Goal: Learn about a topic: Learn about a topic

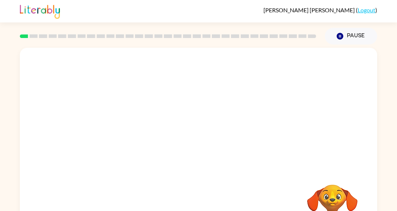
click at [164, 146] on video "Your browser must support playing .mp4 files to use Literably. Please try using…" at bounding box center [199, 108] width 358 height 121
click at [163, 125] on video "Your browser must support playing .mp4 files to use Literably. Please try using…" at bounding box center [199, 108] width 358 height 121
click at [163, 127] on video "Your browser must support playing .mp4 files to use Literably. Please try using…" at bounding box center [199, 108] width 358 height 121
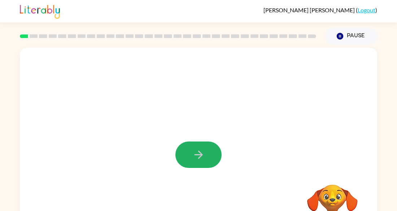
click at [197, 154] on icon "button" at bounding box center [198, 154] width 8 height 8
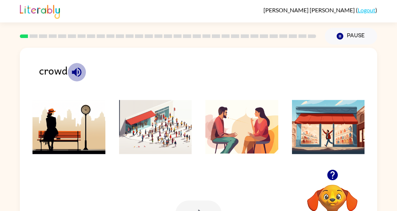
click at [79, 74] on icon "button" at bounding box center [76, 72] width 13 height 13
click at [130, 137] on img at bounding box center [155, 127] width 73 height 54
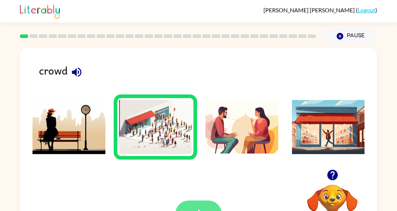
click at [194, 204] on button "button" at bounding box center [199, 213] width 46 height 26
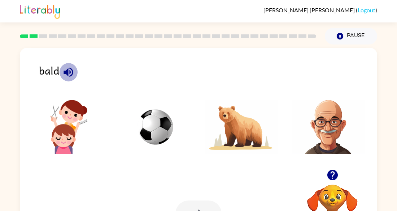
click at [69, 71] on icon "button" at bounding box center [68, 72] width 13 height 13
click at [332, 122] on img at bounding box center [328, 127] width 73 height 54
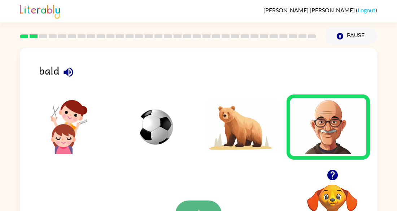
click at [199, 200] on button "button" at bounding box center [199, 213] width 46 height 26
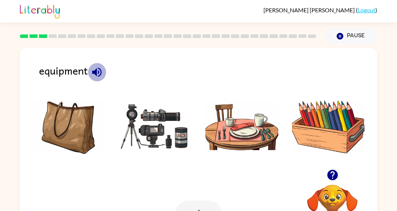
click at [97, 73] on icon "button" at bounding box center [96, 71] width 9 height 9
click at [95, 70] on icon "button" at bounding box center [96, 71] width 9 height 9
click at [150, 137] on img at bounding box center [155, 127] width 73 height 54
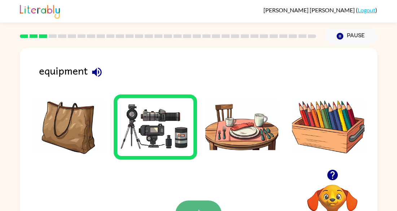
click at [199, 205] on button "button" at bounding box center [199, 213] width 46 height 26
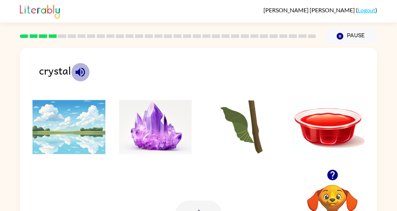
click at [79, 69] on icon "button" at bounding box center [79, 71] width 9 height 9
click at [161, 131] on img at bounding box center [155, 127] width 73 height 54
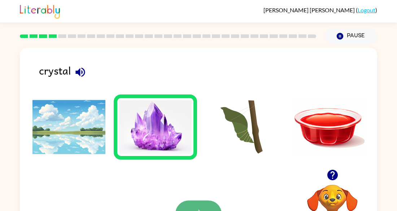
click at [194, 207] on icon "button" at bounding box center [198, 213] width 13 height 13
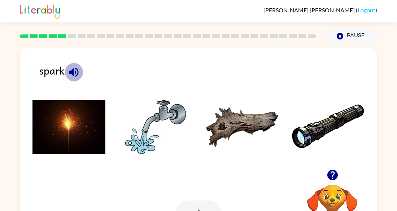
click at [73, 72] on icon "button" at bounding box center [73, 71] width 9 height 9
click at [73, 122] on img at bounding box center [69, 127] width 73 height 54
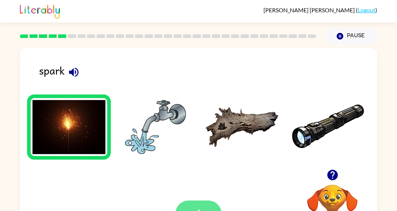
click at [198, 207] on icon "button" at bounding box center [198, 213] width 13 height 13
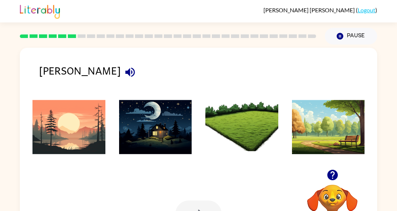
click at [125, 70] on icon "button" at bounding box center [129, 71] width 9 height 9
click at [124, 68] on icon "button" at bounding box center [130, 72] width 13 height 13
click at [125, 71] on icon "button" at bounding box center [129, 71] width 9 height 9
click at [324, 139] on img at bounding box center [328, 127] width 73 height 54
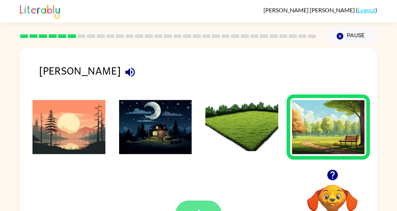
click at [196, 205] on button "button" at bounding box center [199, 213] width 46 height 26
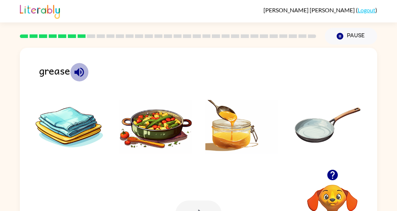
click at [80, 73] on icon "button" at bounding box center [79, 72] width 13 height 13
click at [316, 122] on img at bounding box center [328, 127] width 73 height 54
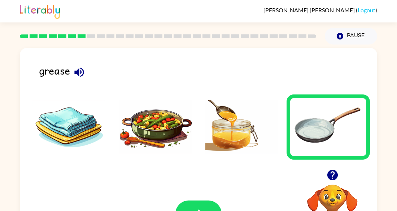
click at [159, 128] on img at bounding box center [155, 127] width 73 height 54
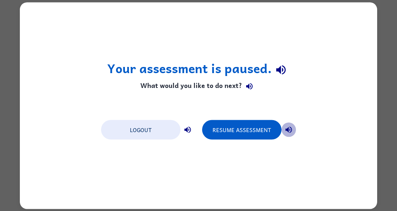
click at [287, 127] on icon "button" at bounding box center [289, 129] width 9 height 9
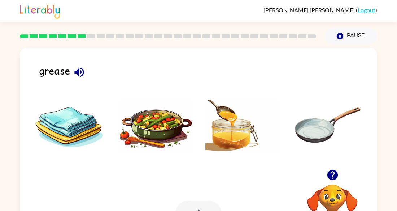
click at [149, 127] on img at bounding box center [155, 127] width 73 height 54
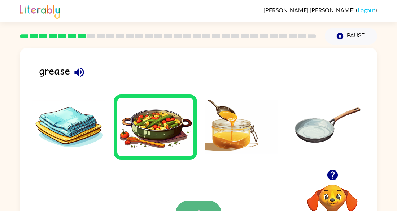
click at [190, 206] on button "button" at bounding box center [199, 213] width 46 height 26
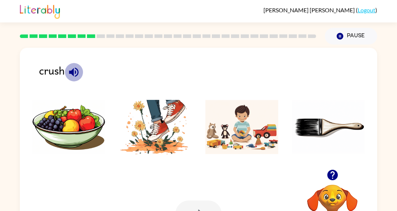
click at [74, 68] on icon "button" at bounding box center [73, 71] width 9 height 9
click at [150, 130] on img at bounding box center [155, 127] width 73 height 54
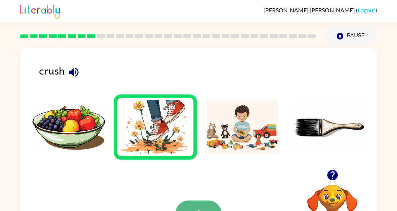
click at [201, 203] on button "button" at bounding box center [199, 213] width 46 height 26
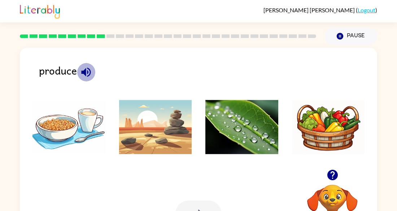
click at [82, 67] on icon "button" at bounding box center [86, 72] width 13 height 13
click at [86, 70] on icon "button" at bounding box center [86, 72] width 13 height 13
click at [87, 69] on icon "button" at bounding box center [86, 72] width 13 height 13
click at [343, 118] on img at bounding box center [328, 127] width 73 height 54
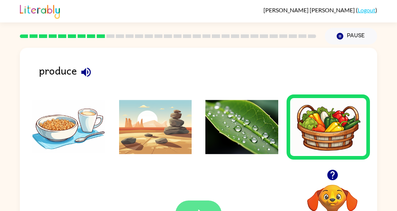
click at [204, 205] on button "button" at bounding box center [199, 213] width 46 height 26
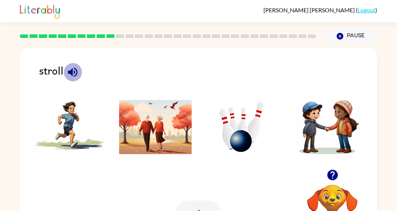
click at [69, 74] on icon "button" at bounding box center [72, 72] width 13 height 13
click at [70, 72] on icon "button" at bounding box center [72, 71] width 9 height 9
click at [72, 73] on icon "button" at bounding box center [72, 71] width 9 height 9
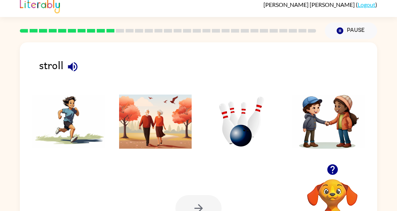
click at [77, 98] on img at bounding box center [69, 121] width 73 height 54
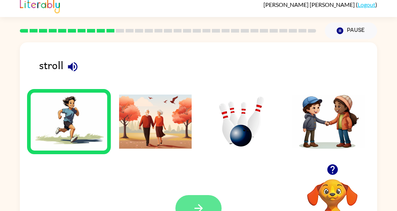
click at [199, 205] on icon "button" at bounding box center [198, 208] width 8 height 8
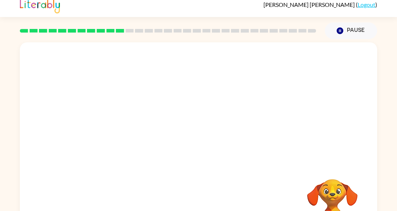
click at [199, 204] on div "Your browser must support playing .mp4 files to use Literably. Please try using…" at bounding box center [199, 145] width 358 height 206
click at [346, 29] on button "Pause Pause" at bounding box center [351, 30] width 52 height 17
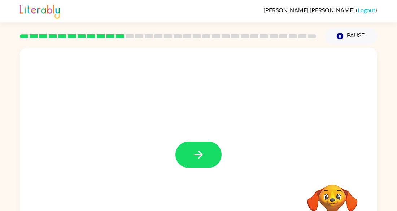
click at [185, 140] on div at bounding box center [199, 151] width 358 height 206
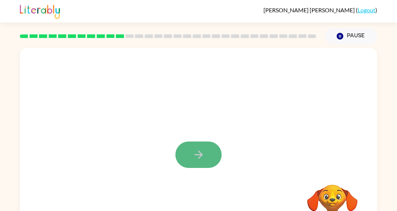
click at [199, 158] on icon "button" at bounding box center [198, 154] width 13 height 13
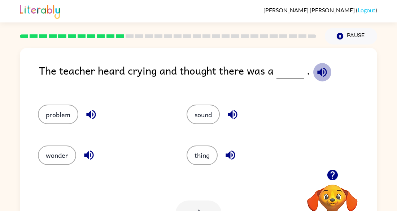
click at [317, 72] on icon "button" at bounding box center [321, 71] width 9 height 9
click at [233, 114] on icon "button" at bounding box center [232, 114] width 9 height 9
click at [229, 155] on icon "button" at bounding box center [230, 154] width 9 height 9
click at [92, 113] on icon "button" at bounding box center [90, 114] width 9 height 9
click at [92, 151] on icon "button" at bounding box center [89, 154] width 13 height 13
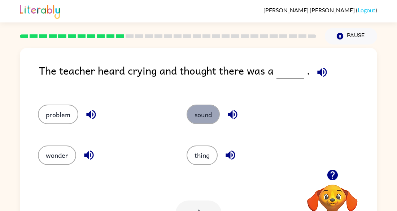
click at [194, 111] on button "sound" at bounding box center [203, 114] width 33 height 20
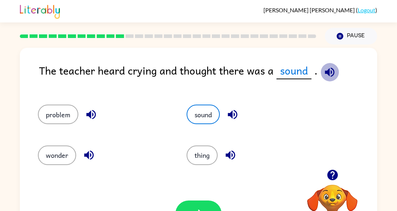
click at [327, 68] on icon "button" at bounding box center [330, 72] width 13 height 13
click at [207, 202] on button "button" at bounding box center [199, 213] width 46 height 26
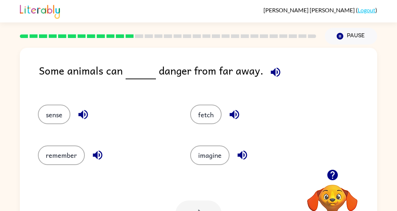
click at [270, 74] on icon "button" at bounding box center [275, 72] width 13 height 13
click at [226, 116] on button "button" at bounding box center [234, 114] width 18 height 18
click at [241, 156] on icon "button" at bounding box center [242, 154] width 9 height 9
click at [107, 148] on div "remember" at bounding box center [106, 155] width 136 height 20
click at [100, 152] on icon "button" at bounding box center [97, 154] width 9 height 9
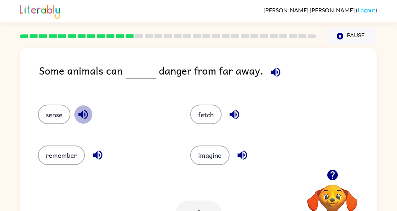
click at [80, 112] on icon "button" at bounding box center [83, 114] width 13 height 13
click at [51, 117] on button "sense" at bounding box center [54, 114] width 33 height 20
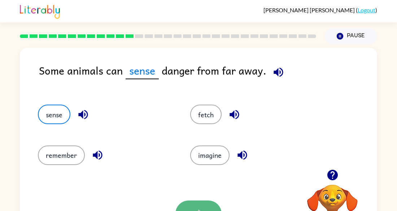
click at [213, 202] on button "button" at bounding box center [199, 213] width 46 height 26
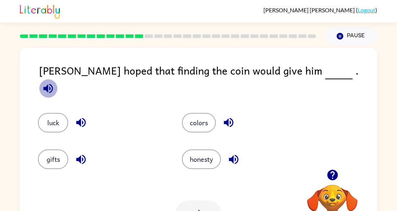
click at [53, 83] on icon "button" at bounding box center [47, 87] width 9 height 9
click at [48, 113] on button "luck" at bounding box center [53, 123] width 30 height 20
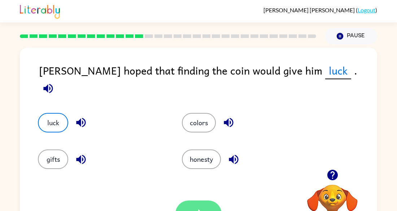
click at [206, 206] on button "button" at bounding box center [199, 213] width 46 height 26
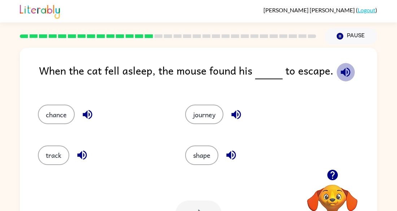
click at [343, 68] on icon "button" at bounding box center [345, 72] width 13 height 13
click at [233, 113] on icon "button" at bounding box center [236, 114] width 9 height 9
click at [230, 156] on icon "button" at bounding box center [230, 154] width 9 height 9
click at [79, 157] on icon "button" at bounding box center [82, 154] width 13 height 13
click at [86, 111] on icon "button" at bounding box center [87, 114] width 13 height 13
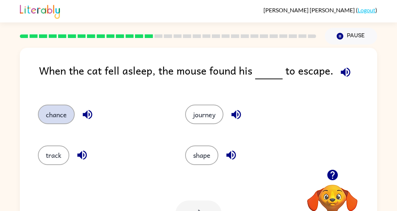
click at [62, 114] on button "chance" at bounding box center [56, 114] width 37 height 20
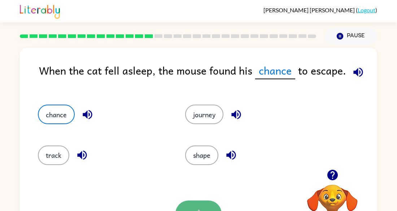
click at [190, 208] on button "button" at bounding box center [199, 213] width 46 height 26
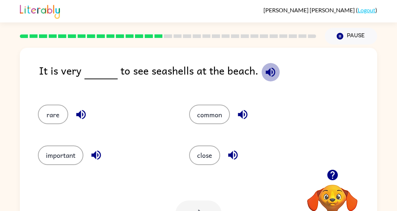
click at [266, 72] on icon "button" at bounding box center [270, 71] width 9 height 9
click at [244, 111] on icon "button" at bounding box center [243, 114] width 13 height 13
click at [233, 155] on icon "button" at bounding box center [232, 154] width 9 height 9
click at [90, 150] on icon "button" at bounding box center [96, 154] width 13 height 13
click at [80, 111] on icon "button" at bounding box center [80, 114] width 9 height 9
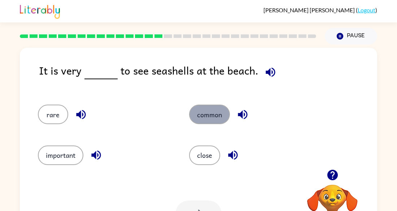
click at [203, 110] on button "common" at bounding box center [209, 114] width 41 height 20
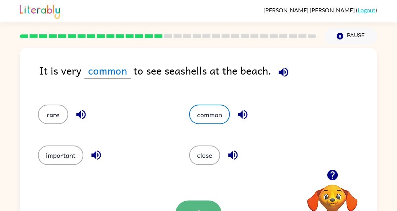
click at [196, 202] on button "button" at bounding box center [199, 213] width 46 height 26
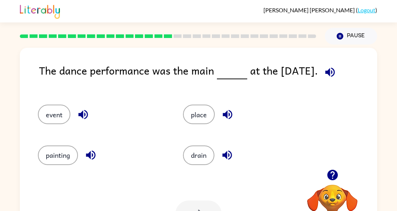
click at [333, 72] on icon "button" at bounding box center [330, 72] width 13 height 13
click at [229, 113] on icon "button" at bounding box center [227, 114] width 13 height 13
click at [228, 155] on icon "button" at bounding box center [226, 154] width 9 height 9
click at [221, 152] on button "button" at bounding box center [227, 155] width 18 height 18
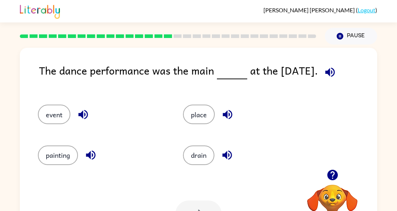
click at [90, 155] on icon "button" at bounding box center [90, 154] width 9 height 9
click at [97, 155] on icon "button" at bounding box center [91, 154] width 13 height 13
click at [82, 110] on icon "button" at bounding box center [83, 114] width 13 height 13
click at [78, 100] on div "event" at bounding box center [96, 111] width 145 height 40
click at [57, 110] on button "event" at bounding box center [54, 114] width 33 height 20
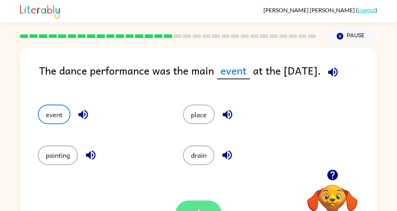
click at [191, 205] on button "button" at bounding box center [199, 213] width 46 height 26
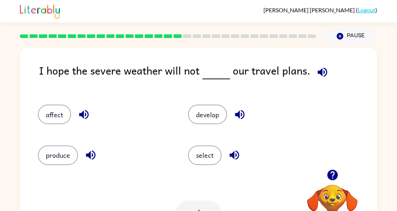
click at [191, 205] on div at bounding box center [199, 213] width 46 height 26
click at [320, 69] on icon "button" at bounding box center [322, 72] width 13 height 13
click at [238, 118] on icon "button" at bounding box center [240, 114] width 13 height 13
click at [230, 157] on icon "button" at bounding box center [234, 154] width 13 height 13
click at [89, 156] on icon "button" at bounding box center [90, 154] width 9 height 9
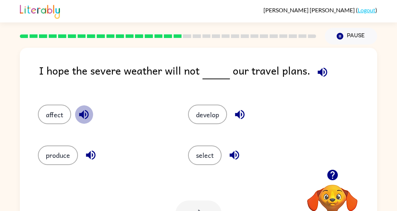
click at [81, 114] on icon "button" at bounding box center [83, 114] width 9 height 9
click at [68, 110] on button "affect" at bounding box center [54, 114] width 33 height 20
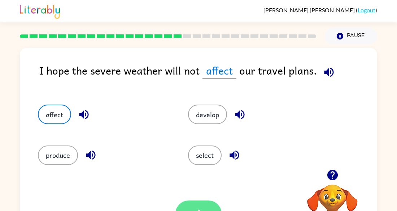
click at [201, 203] on button "button" at bounding box center [199, 213] width 46 height 26
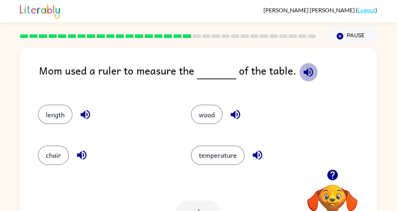
click at [305, 70] on icon "button" at bounding box center [308, 72] width 13 height 13
click at [233, 114] on icon "button" at bounding box center [235, 114] width 9 height 9
click at [257, 159] on icon "button" at bounding box center [257, 154] width 13 height 13
click at [80, 158] on icon "button" at bounding box center [81, 154] width 13 height 13
click at [86, 109] on icon "button" at bounding box center [85, 114] width 13 height 13
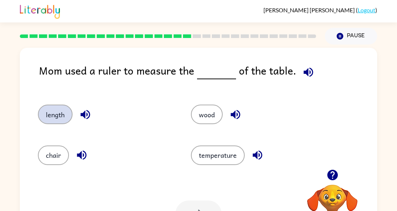
click at [58, 111] on button "length" at bounding box center [55, 114] width 35 height 20
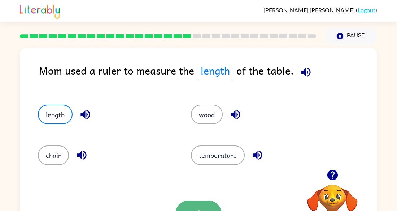
click at [195, 204] on button "button" at bounding box center [199, 213] width 46 height 26
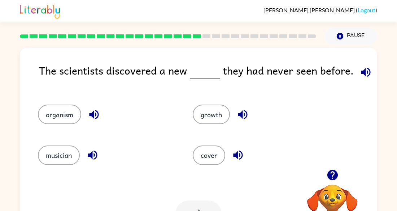
click at [364, 72] on icon "button" at bounding box center [365, 71] width 9 height 9
click at [364, 72] on icon "button" at bounding box center [366, 72] width 13 height 13
click at [364, 71] on icon "button" at bounding box center [366, 72] width 13 height 13
click at [244, 115] on icon "button" at bounding box center [242, 114] width 9 height 9
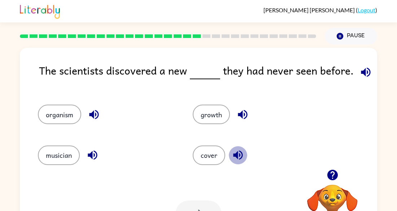
click at [237, 156] on icon "button" at bounding box center [237, 154] width 9 height 9
click at [91, 153] on icon "button" at bounding box center [92, 154] width 9 height 9
click at [94, 114] on icon "button" at bounding box center [94, 114] width 13 height 13
click at [237, 153] on icon "button" at bounding box center [237, 154] width 9 height 9
click at [239, 115] on icon "button" at bounding box center [242, 114] width 9 height 9
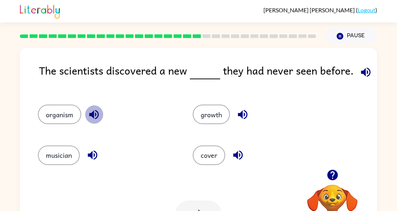
click at [93, 113] on icon "button" at bounding box center [93, 114] width 9 height 9
click at [69, 109] on button "organism" at bounding box center [59, 114] width 43 height 20
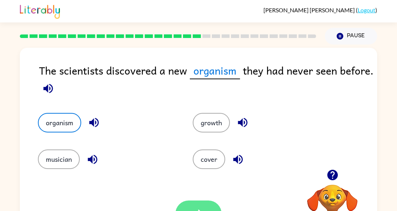
click at [188, 208] on button "button" at bounding box center [199, 213] width 46 height 26
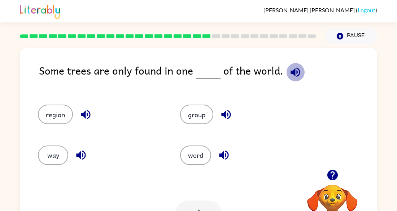
click at [289, 68] on icon "button" at bounding box center [295, 72] width 13 height 13
click at [228, 111] on icon "button" at bounding box center [226, 114] width 13 height 13
click at [222, 144] on div "word" at bounding box center [237, 151] width 142 height 40
click at [225, 155] on icon "button" at bounding box center [223, 154] width 9 height 9
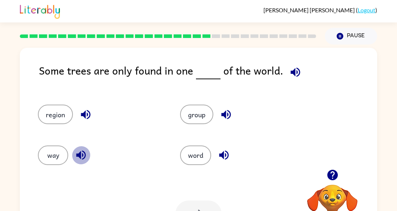
click at [77, 150] on icon "button" at bounding box center [81, 154] width 13 height 13
click at [86, 109] on icon "button" at bounding box center [85, 114] width 13 height 13
click at [57, 115] on button "region" at bounding box center [55, 114] width 35 height 20
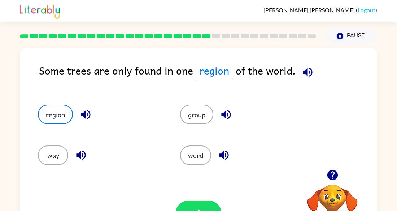
click at [161, 177] on div "Your browser must support playing .mp4 files to use Literably. Please try using…" at bounding box center [199, 213] width 358 height 81
click at [201, 209] on icon "button" at bounding box center [198, 213] width 13 height 13
click at [201, 209] on div at bounding box center [199, 213] width 46 height 26
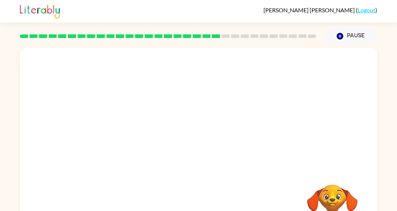
click at [201, 209] on div "Your browser must support playing .mp4 files to use Literably. Please try using…" at bounding box center [199, 151] width 358 height 206
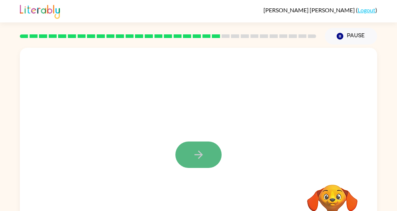
click at [188, 159] on button "button" at bounding box center [199, 154] width 46 height 26
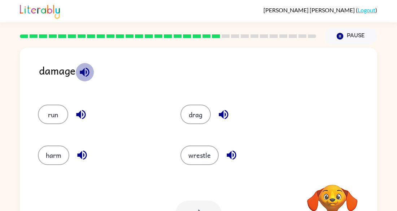
click at [86, 74] on icon "button" at bounding box center [84, 72] width 13 height 13
click at [87, 72] on icon "button" at bounding box center [84, 72] width 13 height 13
click at [80, 113] on icon "button" at bounding box center [80, 114] width 9 height 9
click at [81, 153] on icon "button" at bounding box center [81, 154] width 9 height 9
click at [229, 153] on icon "button" at bounding box center [231, 154] width 9 height 9
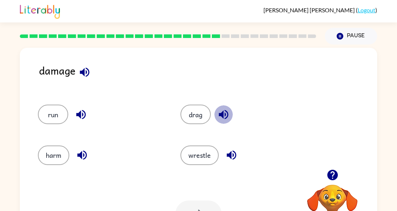
click at [221, 113] on icon "button" at bounding box center [223, 114] width 9 height 9
click at [232, 148] on icon "button" at bounding box center [231, 154] width 13 height 13
click at [82, 159] on icon "button" at bounding box center [82, 154] width 13 height 13
click at [61, 155] on button "harm" at bounding box center [53, 155] width 31 height 20
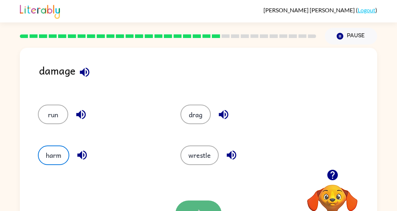
click at [191, 202] on button "button" at bounding box center [199, 213] width 46 height 26
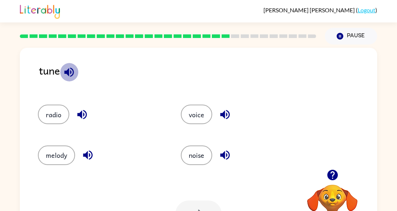
click at [63, 74] on icon "button" at bounding box center [69, 72] width 13 height 13
click at [81, 111] on icon "button" at bounding box center [82, 114] width 13 height 13
click at [87, 147] on button "button" at bounding box center [88, 155] width 18 height 18
click at [222, 157] on icon "button" at bounding box center [225, 154] width 13 height 13
click at [226, 116] on icon "button" at bounding box center [225, 114] width 13 height 13
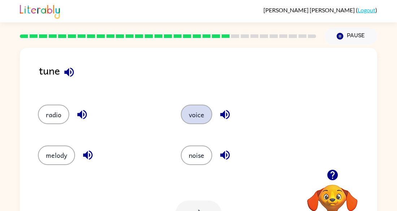
click at [203, 113] on button "voice" at bounding box center [196, 114] width 31 height 20
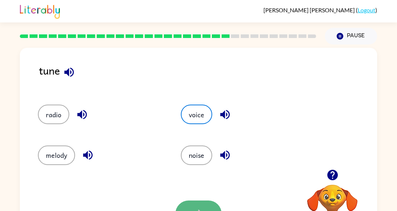
click at [187, 207] on button "button" at bounding box center [199, 213] width 46 height 26
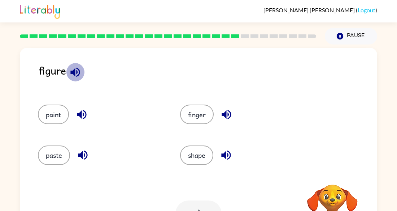
click at [76, 74] on icon "button" at bounding box center [74, 71] width 9 height 9
click at [85, 116] on icon "button" at bounding box center [81, 114] width 13 height 13
click at [82, 163] on button "button" at bounding box center [83, 155] width 18 height 18
click at [223, 152] on icon "button" at bounding box center [226, 154] width 13 height 13
click at [223, 114] on icon "button" at bounding box center [226, 114] width 9 height 9
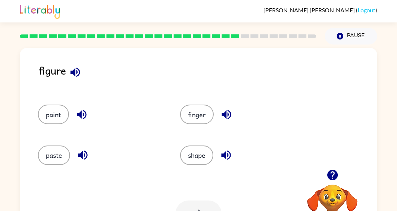
click at [218, 120] on div "finger" at bounding box center [243, 114] width 126 height 20
click at [82, 150] on icon "button" at bounding box center [83, 154] width 13 height 13
click at [80, 118] on icon "button" at bounding box center [81, 114] width 13 height 13
click at [53, 152] on button "paste" at bounding box center [54, 155] width 32 height 20
click at [191, 202] on button "button" at bounding box center [199, 213] width 46 height 26
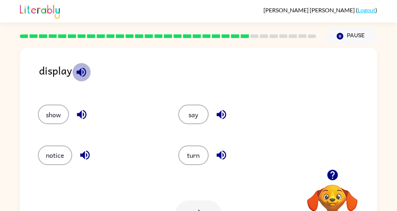
click at [77, 71] on icon "button" at bounding box center [81, 71] width 9 height 9
click at [80, 114] on icon "button" at bounding box center [81, 114] width 9 height 9
click at [85, 152] on icon "button" at bounding box center [85, 154] width 13 height 13
click at [225, 155] on icon "button" at bounding box center [221, 154] width 13 height 13
click at [222, 111] on icon "button" at bounding box center [221, 114] width 13 height 13
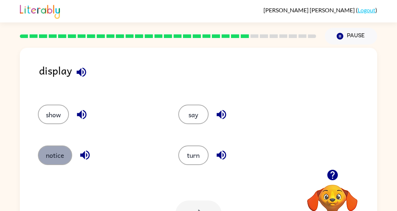
click at [50, 162] on button "notice" at bounding box center [55, 155] width 34 height 20
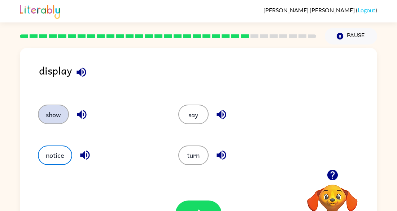
click at [49, 105] on button "show" at bounding box center [53, 114] width 31 height 20
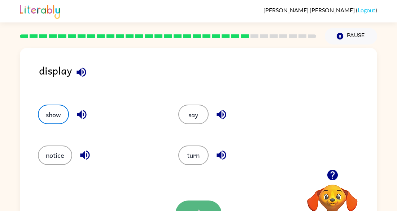
click at [199, 200] on button "button" at bounding box center [199, 213] width 46 height 26
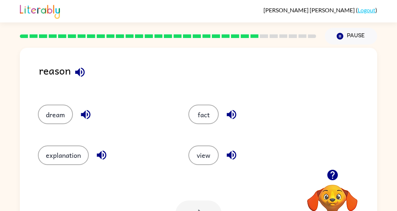
click at [79, 70] on icon "button" at bounding box center [79, 71] width 9 height 9
click at [223, 119] on div "fact" at bounding box center [256, 114] width 134 height 20
click at [228, 114] on icon "button" at bounding box center [231, 114] width 9 height 9
click at [233, 152] on icon "button" at bounding box center [231, 154] width 13 height 13
click at [99, 153] on icon "button" at bounding box center [101, 154] width 13 height 13
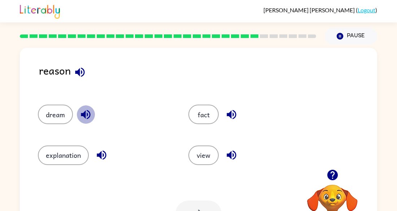
click at [82, 108] on icon "button" at bounding box center [85, 114] width 13 height 13
click at [77, 71] on icon "button" at bounding box center [79, 71] width 9 height 9
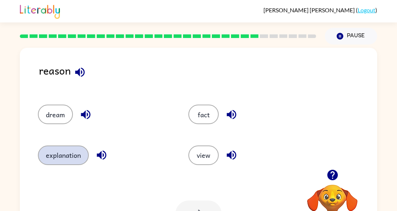
click at [74, 153] on button "explanation" at bounding box center [63, 155] width 51 height 20
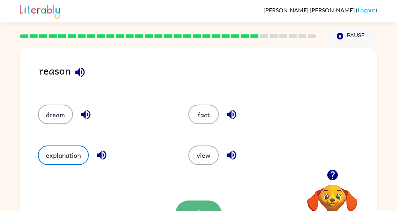
click at [191, 206] on button "button" at bounding box center [199, 213] width 46 height 26
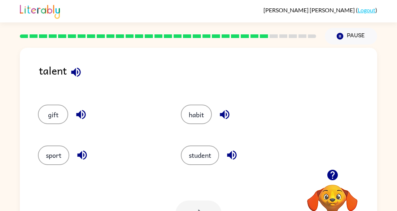
click at [75, 68] on icon "button" at bounding box center [76, 72] width 13 height 13
click at [222, 114] on icon "button" at bounding box center [224, 114] width 9 height 9
click at [231, 156] on icon "button" at bounding box center [231, 154] width 9 height 9
click at [82, 146] on button "button" at bounding box center [82, 155] width 18 height 18
click at [82, 112] on icon "button" at bounding box center [81, 114] width 13 height 13
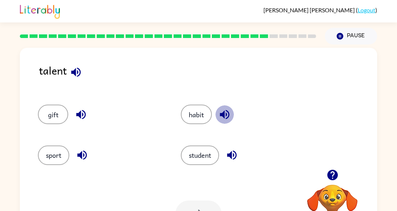
click at [229, 113] on icon "button" at bounding box center [225, 114] width 13 height 13
click at [232, 152] on icon "button" at bounding box center [232, 154] width 13 height 13
click at [191, 113] on button "habit" at bounding box center [196, 114] width 31 height 20
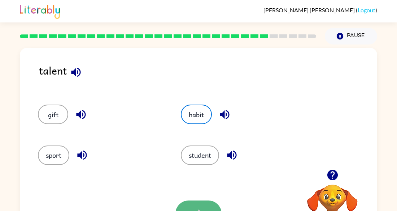
click at [189, 208] on button "button" at bounding box center [199, 213] width 46 height 26
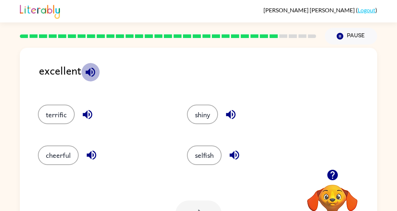
click at [90, 68] on icon "button" at bounding box center [90, 72] width 13 height 13
click at [90, 107] on button "button" at bounding box center [87, 114] width 18 height 18
click at [91, 153] on icon "button" at bounding box center [91, 154] width 9 height 9
click at [233, 151] on icon "button" at bounding box center [234, 154] width 13 height 13
click at [231, 115] on icon "button" at bounding box center [230, 114] width 9 height 9
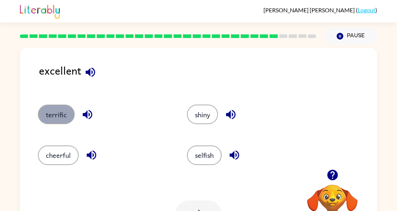
click at [53, 107] on button "terrific" at bounding box center [56, 114] width 37 height 20
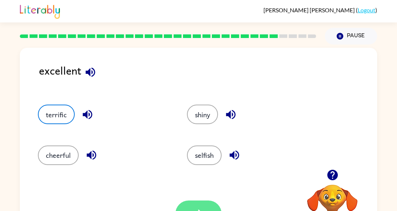
click at [189, 204] on button "button" at bounding box center [199, 213] width 46 height 26
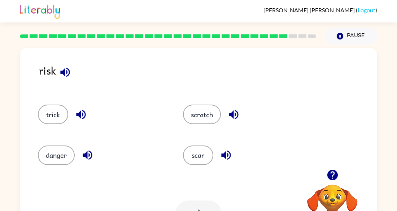
click at [65, 68] on icon "button" at bounding box center [64, 71] width 9 height 9
click at [82, 116] on icon "button" at bounding box center [81, 114] width 13 height 13
click at [85, 152] on icon "button" at bounding box center [87, 154] width 13 height 13
click at [229, 109] on icon "button" at bounding box center [234, 114] width 13 height 13
click at [228, 158] on icon "button" at bounding box center [226, 154] width 13 height 13
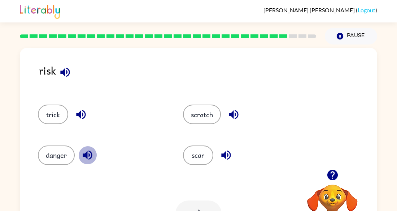
click at [85, 152] on icon "button" at bounding box center [87, 154] width 13 height 13
click at [230, 112] on icon "button" at bounding box center [234, 114] width 13 height 13
click at [77, 111] on icon "button" at bounding box center [81, 114] width 13 height 13
click at [225, 152] on icon "button" at bounding box center [225, 154] width 9 height 9
click at [66, 68] on icon "button" at bounding box center [65, 72] width 13 height 13
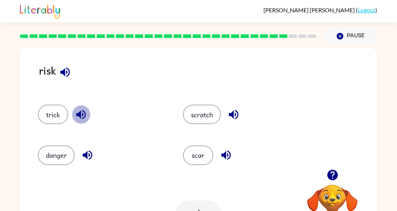
click at [80, 111] on icon "button" at bounding box center [80, 114] width 9 height 9
click at [89, 154] on icon "button" at bounding box center [87, 154] width 9 height 9
click at [234, 118] on icon "button" at bounding box center [234, 114] width 13 height 13
click at [227, 154] on icon "button" at bounding box center [226, 154] width 13 height 13
click at [231, 113] on icon "button" at bounding box center [233, 114] width 9 height 9
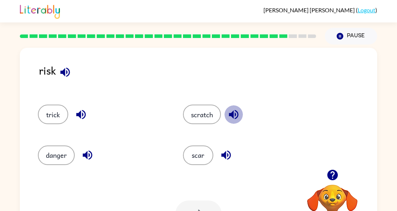
click at [231, 113] on icon "button" at bounding box center [233, 114] width 9 height 9
click at [194, 155] on button "scar" at bounding box center [198, 155] width 30 height 20
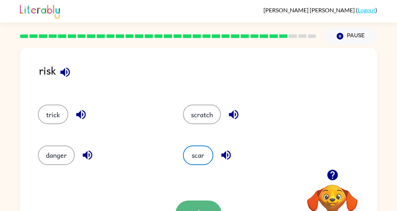
click at [202, 201] on button "button" at bounding box center [199, 213] width 46 height 26
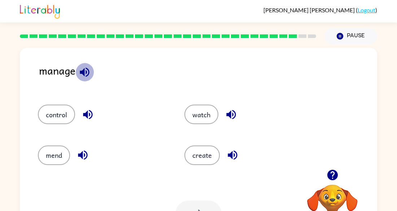
click at [82, 67] on icon "button" at bounding box center [84, 72] width 13 height 13
click at [89, 108] on icon "button" at bounding box center [88, 114] width 13 height 13
click at [83, 152] on icon "button" at bounding box center [83, 154] width 13 height 13
click at [233, 112] on icon "button" at bounding box center [231, 114] width 13 height 13
click at [234, 154] on icon "button" at bounding box center [232, 154] width 9 height 9
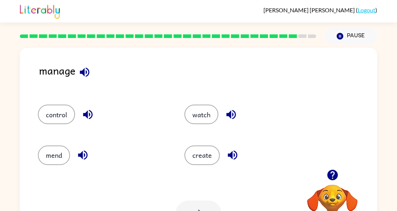
click at [86, 153] on icon "button" at bounding box center [83, 154] width 13 height 13
click at [82, 119] on icon "button" at bounding box center [88, 114] width 13 height 13
click at [235, 115] on icon "button" at bounding box center [230, 114] width 9 height 9
click at [237, 156] on icon "button" at bounding box center [232, 154] width 9 height 9
click at [79, 155] on icon "button" at bounding box center [82, 154] width 9 height 9
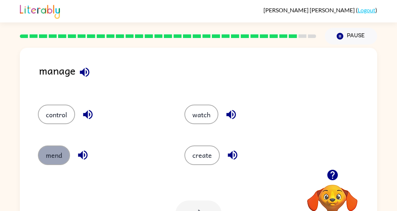
click at [54, 153] on button "mend" at bounding box center [54, 155] width 32 height 20
click at [189, 202] on button "button" at bounding box center [199, 213] width 46 height 26
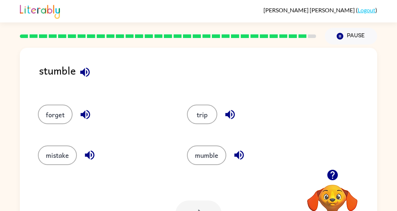
click at [85, 69] on icon "button" at bounding box center [85, 72] width 13 height 13
click at [83, 109] on icon "button" at bounding box center [85, 114] width 13 height 13
click at [89, 156] on icon "button" at bounding box center [89, 154] width 9 height 9
click at [248, 157] on div "mumble" at bounding box center [253, 155] width 133 height 20
click at [240, 153] on icon "button" at bounding box center [238, 154] width 9 height 9
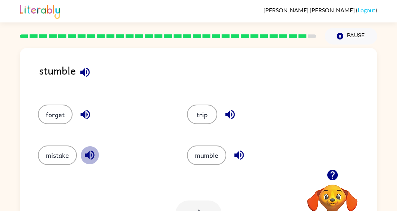
click at [91, 155] on icon "button" at bounding box center [89, 154] width 9 height 9
click at [64, 153] on button "mistake" at bounding box center [57, 155] width 39 height 20
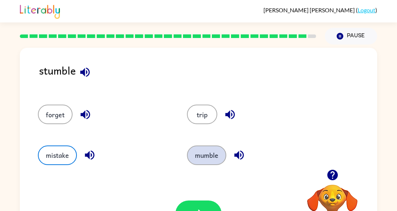
click at [209, 157] on button "mumble" at bounding box center [206, 155] width 39 height 20
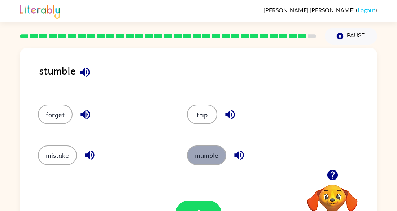
click at [209, 157] on button "mumble" at bounding box center [206, 155] width 39 height 20
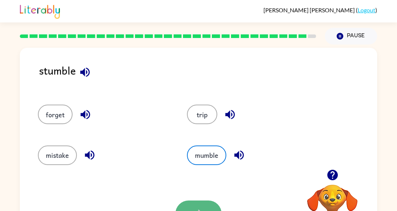
click at [201, 203] on button "button" at bounding box center [199, 213] width 46 height 26
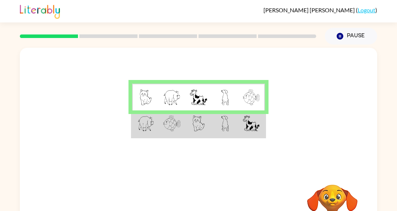
click at [177, 117] on img at bounding box center [171, 123] width 17 height 16
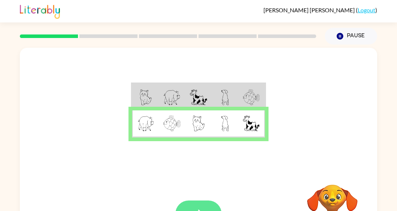
click at [206, 203] on button "button" at bounding box center [199, 213] width 46 height 26
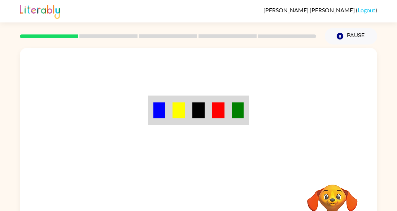
click at [178, 113] on img at bounding box center [179, 110] width 12 height 16
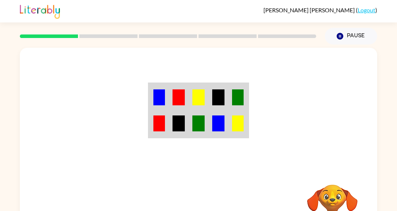
click at [177, 98] on img at bounding box center [179, 97] width 12 height 16
click at [178, 100] on img at bounding box center [179, 97] width 12 height 16
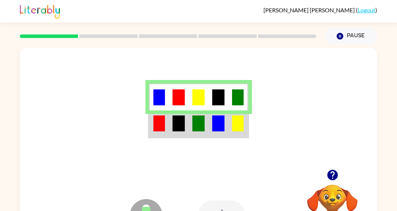
click at [166, 120] on td at bounding box center [159, 123] width 20 height 27
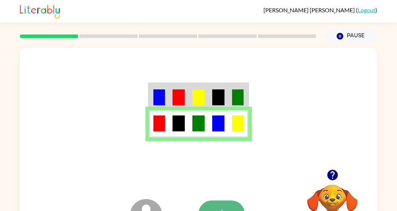
click at [215, 200] on button "button" at bounding box center [222, 213] width 46 height 26
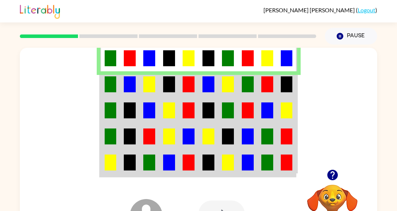
click at [133, 83] on img at bounding box center [130, 84] width 12 height 16
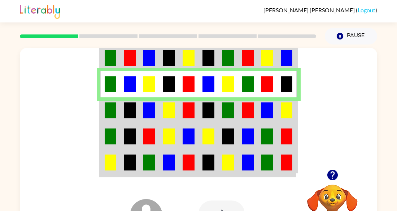
click at [140, 113] on td at bounding box center [150, 110] width 20 height 26
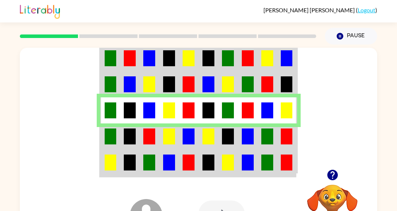
click at [146, 133] on img at bounding box center [149, 136] width 12 height 16
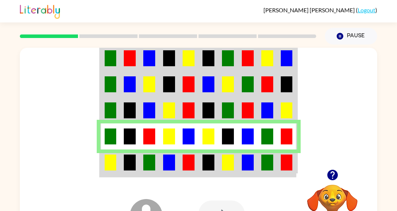
click at [162, 164] on td at bounding box center [169, 162] width 20 height 27
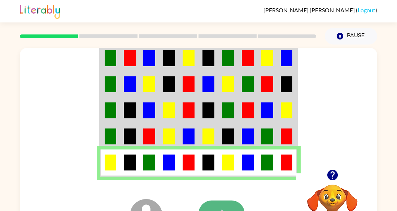
click at [234, 201] on button "button" at bounding box center [222, 213] width 46 height 26
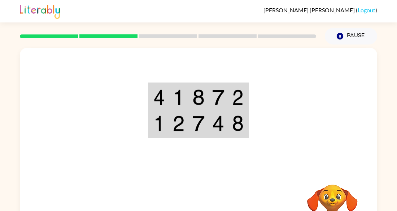
click at [172, 94] on td at bounding box center [179, 96] width 20 height 27
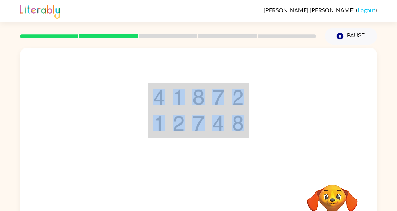
click at [172, 94] on td at bounding box center [179, 96] width 20 height 27
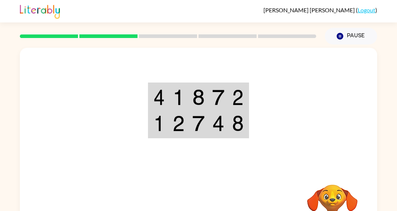
click at [172, 94] on td at bounding box center [179, 96] width 20 height 27
click at [172, 95] on td at bounding box center [179, 96] width 20 height 27
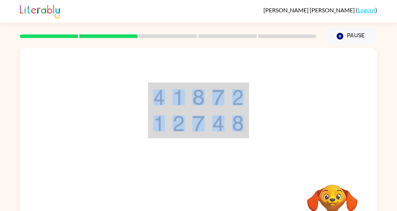
click at [172, 95] on td at bounding box center [179, 96] width 20 height 27
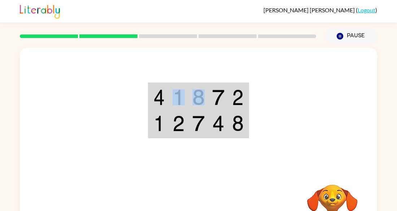
click at [172, 95] on td at bounding box center [179, 96] width 20 height 27
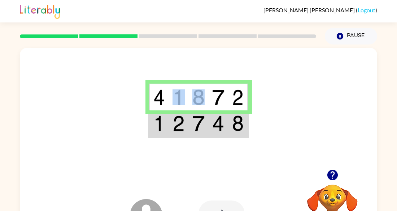
click at [154, 128] on img at bounding box center [159, 123] width 12 height 16
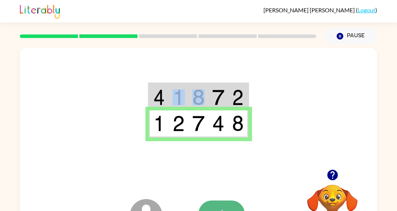
click at [216, 205] on button "button" at bounding box center [222, 213] width 46 height 26
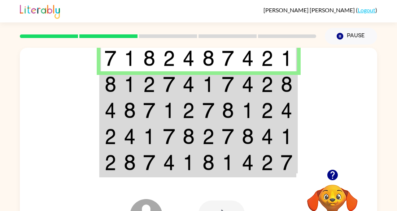
click at [136, 85] on td at bounding box center [130, 84] width 20 height 26
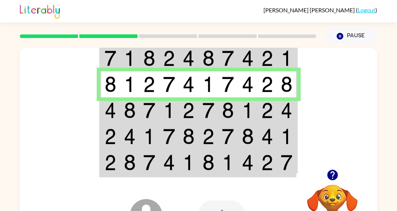
click at [147, 109] on img at bounding box center [149, 110] width 12 height 16
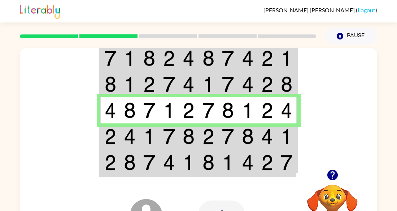
click at [153, 131] on img at bounding box center [149, 136] width 12 height 16
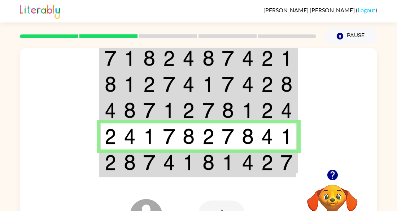
click at [163, 170] on td at bounding box center [169, 162] width 20 height 27
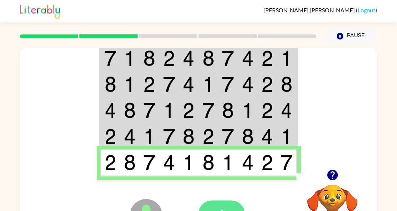
click at [218, 202] on button "button" at bounding box center [222, 213] width 46 height 26
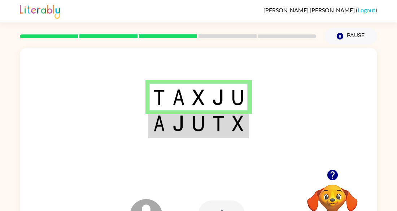
click at [169, 120] on td at bounding box center [179, 123] width 20 height 27
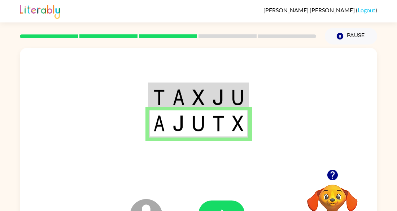
click at [231, 192] on div at bounding box center [252, 213] width 107 height 81
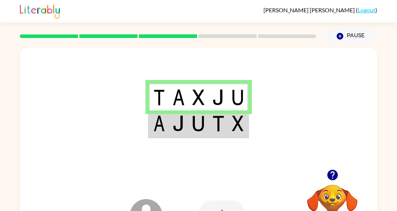
click at [213, 122] on img at bounding box center [218, 123] width 12 height 16
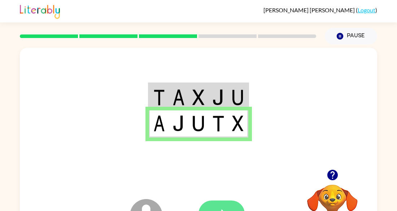
click at [219, 201] on button "button" at bounding box center [222, 213] width 46 height 26
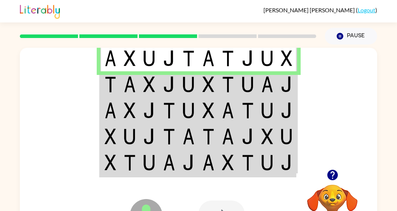
click at [134, 85] on img at bounding box center [130, 84] width 12 height 16
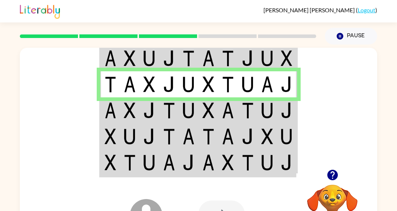
click at [125, 126] on td at bounding box center [130, 136] width 20 height 26
click at [124, 107] on img at bounding box center [130, 110] width 12 height 16
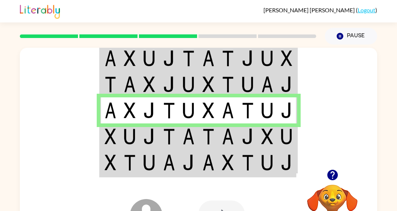
click at [164, 137] on img at bounding box center [169, 136] width 12 height 16
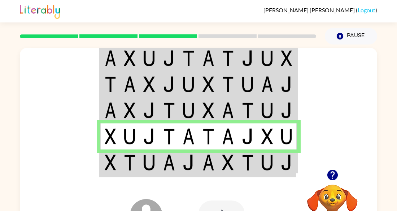
click at [164, 169] on img at bounding box center [169, 162] width 12 height 16
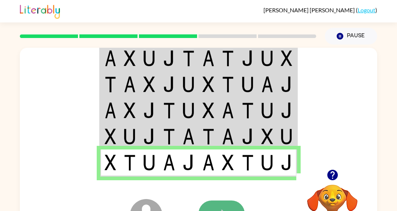
click at [207, 202] on button "button" at bounding box center [222, 213] width 46 height 26
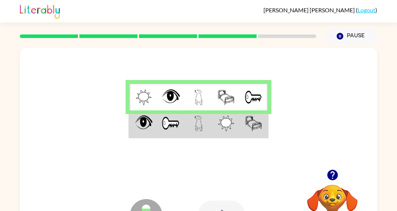
click at [195, 125] on img at bounding box center [199, 123] width 8 height 16
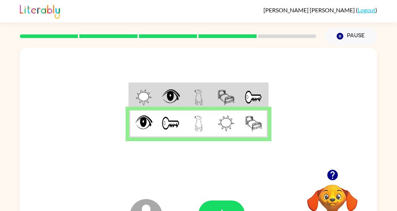
click at [214, 203] on button "button" at bounding box center [222, 213] width 46 height 26
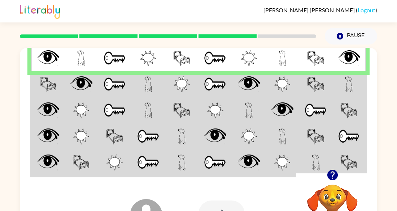
click at [111, 79] on img at bounding box center [115, 84] width 22 height 16
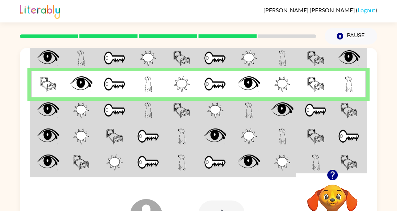
click at [159, 106] on td at bounding box center [148, 110] width 34 height 26
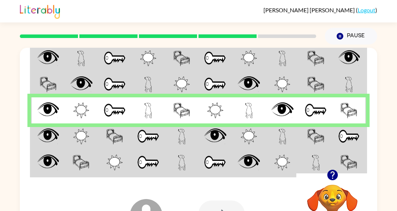
click at [163, 129] on td at bounding box center [148, 136] width 34 height 26
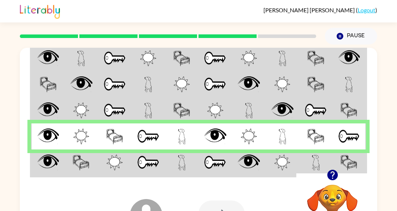
click at [185, 170] on td at bounding box center [182, 162] width 34 height 27
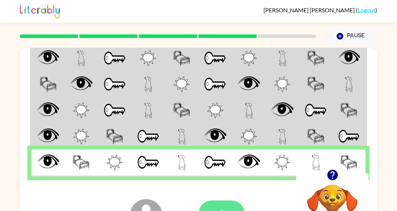
click at [214, 204] on button "button" at bounding box center [222, 213] width 46 height 26
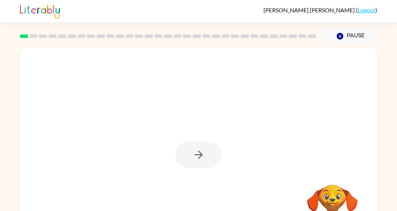
click at [187, 146] on div at bounding box center [199, 154] width 46 height 26
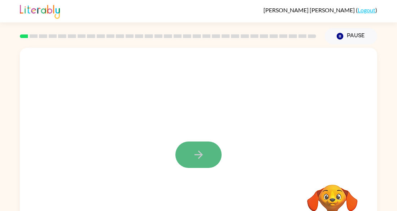
click at [190, 150] on button "button" at bounding box center [199, 154] width 46 height 26
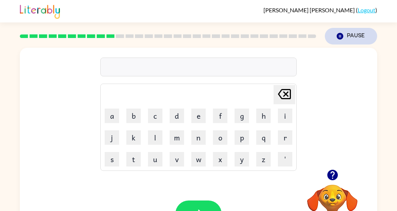
click at [353, 36] on button "Pause Pause" at bounding box center [351, 36] width 52 height 17
